Goal: Information Seeking & Learning: Find specific fact

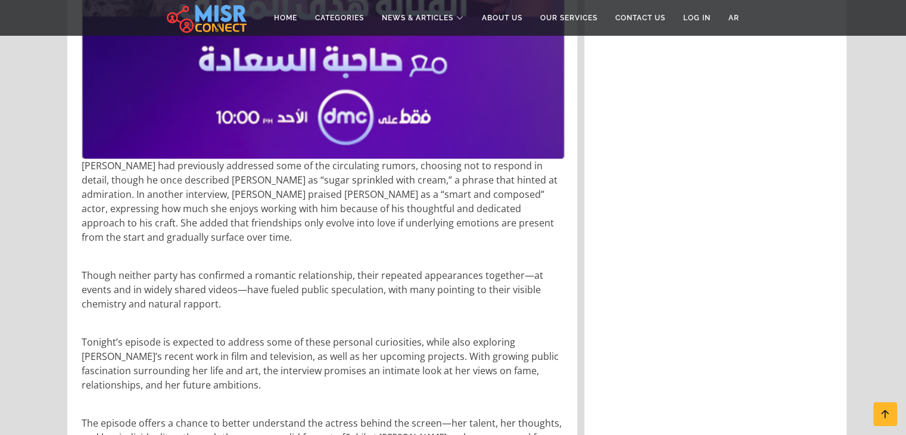
scroll to position [1647, 0]
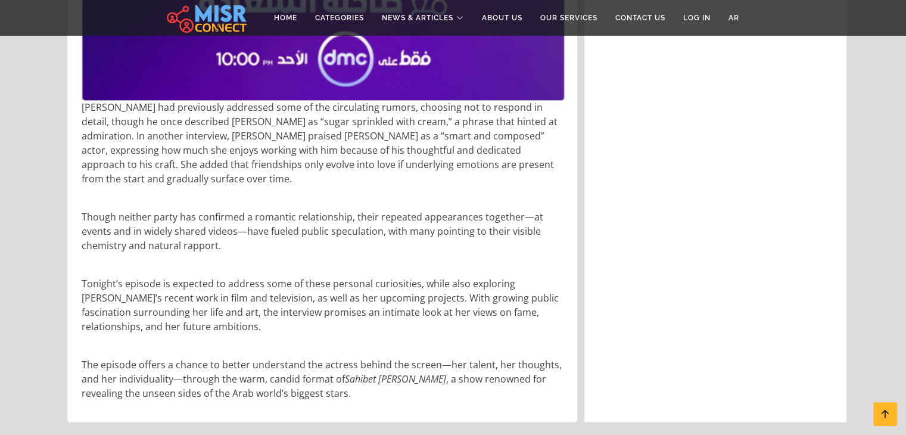
drag, startPoint x: 360, startPoint y: 105, endPoint x: 242, endPoint y: 109, distance: 118.6
copy p "sugar sprinkled with cream"
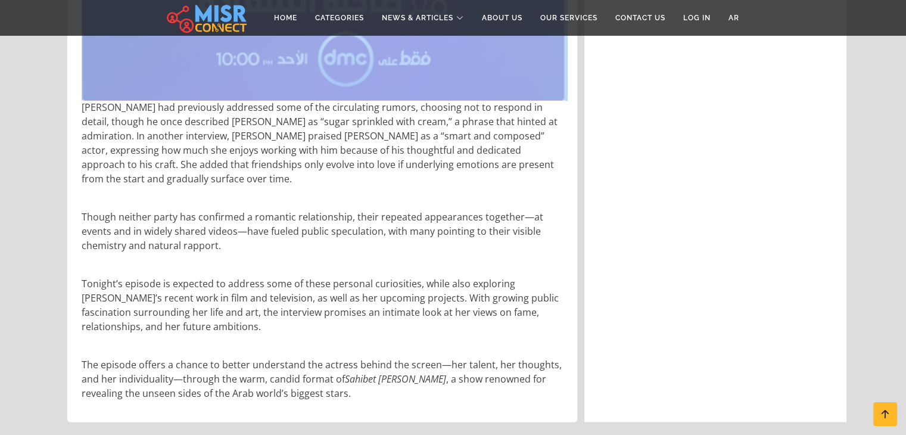
copy p
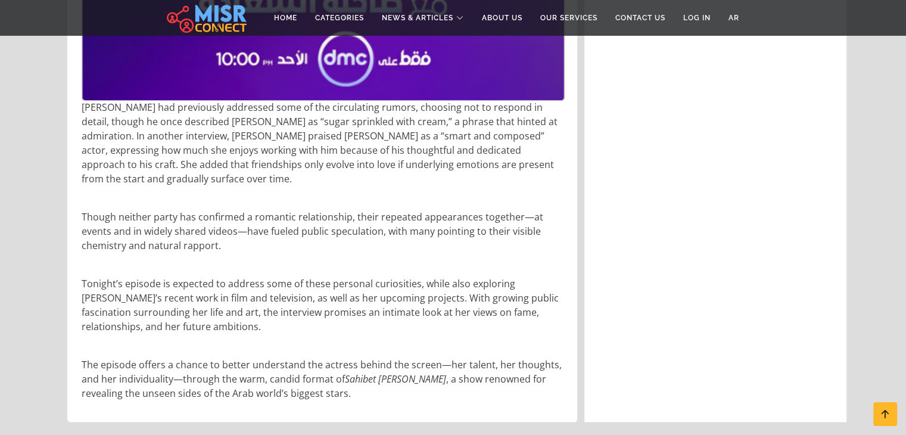
click at [213, 210] on p "Though neither party has confirmed a romantic relationship, their repeated appe…" at bounding box center [324, 231] width 484 height 43
copy p "videos"
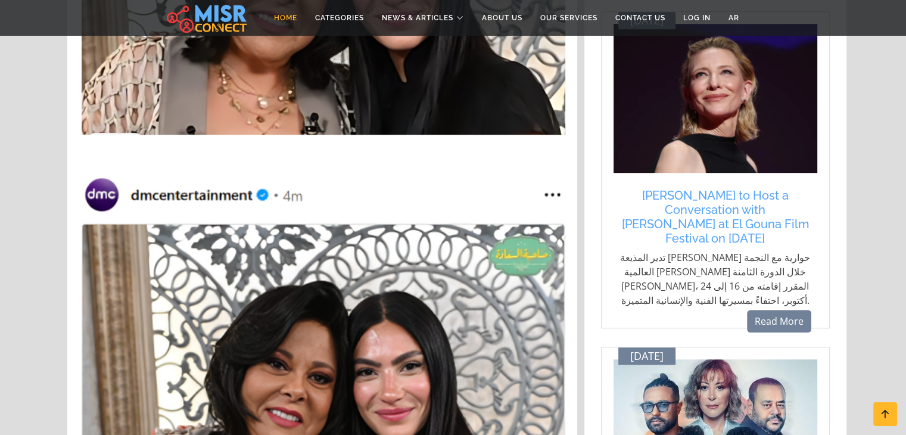
scroll to position [919, 0]
